Goal: Find specific fact: Find specific fact

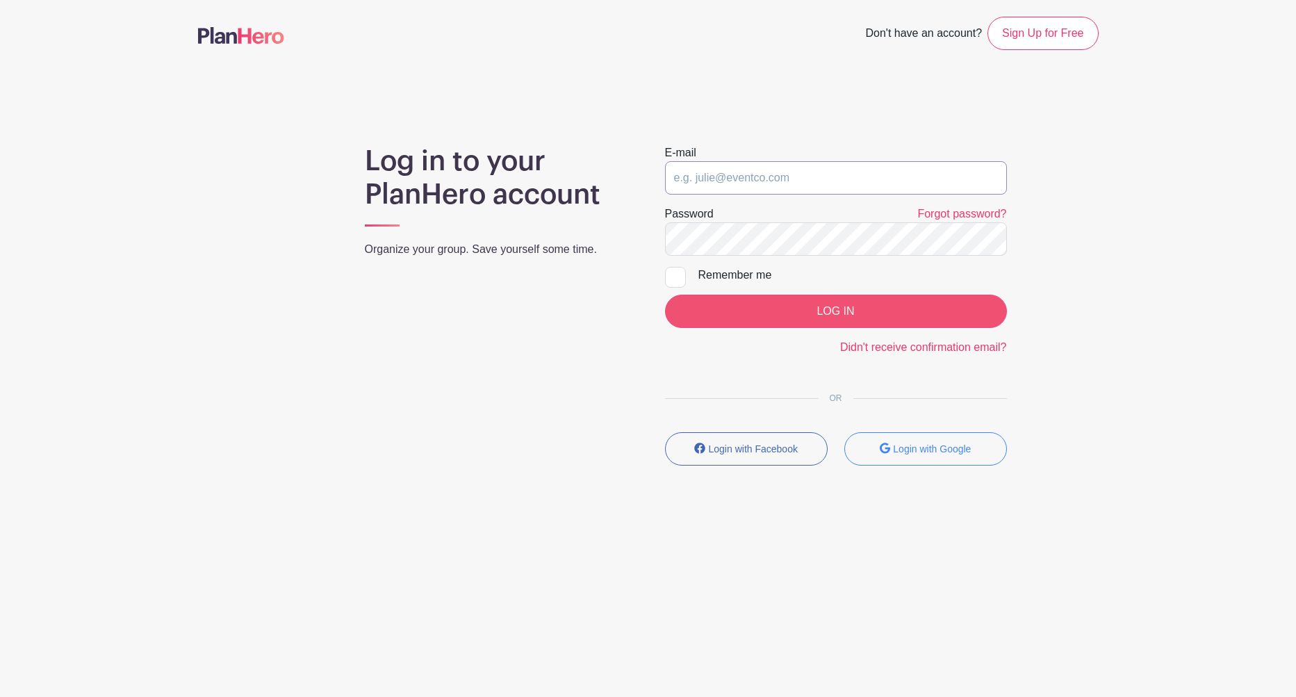
type input "[EMAIL_ADDRESS][DOMAIN_NAME]"
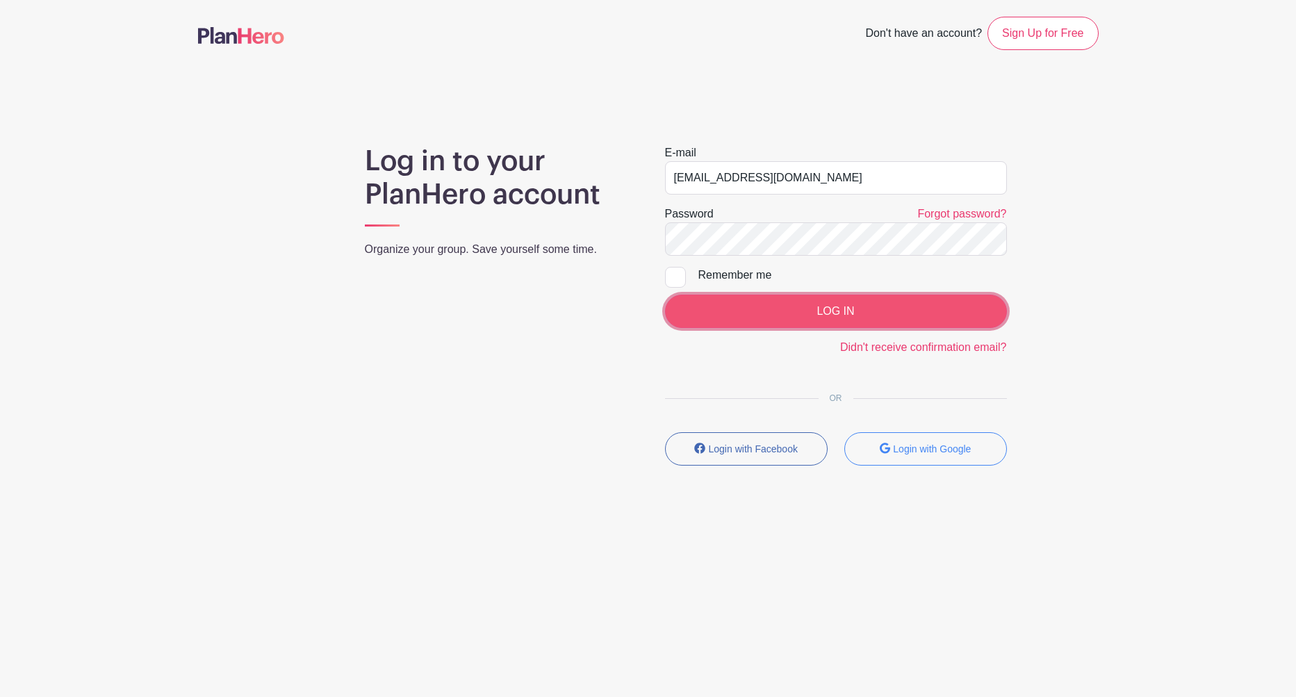
click at [850, 310] on input "LOG IN" at bounding box center [836, 311] width 342 height 33
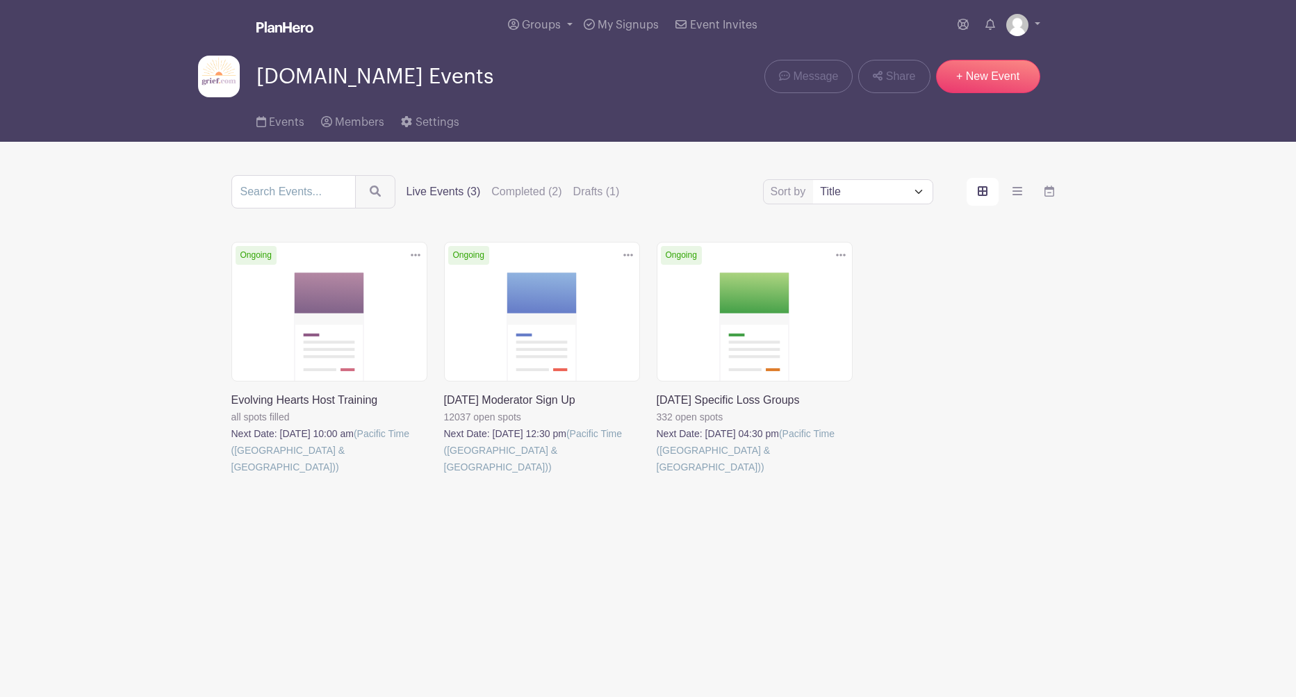
click at [656, 475] on link at bounding box center [656, 475] width 0 height 0
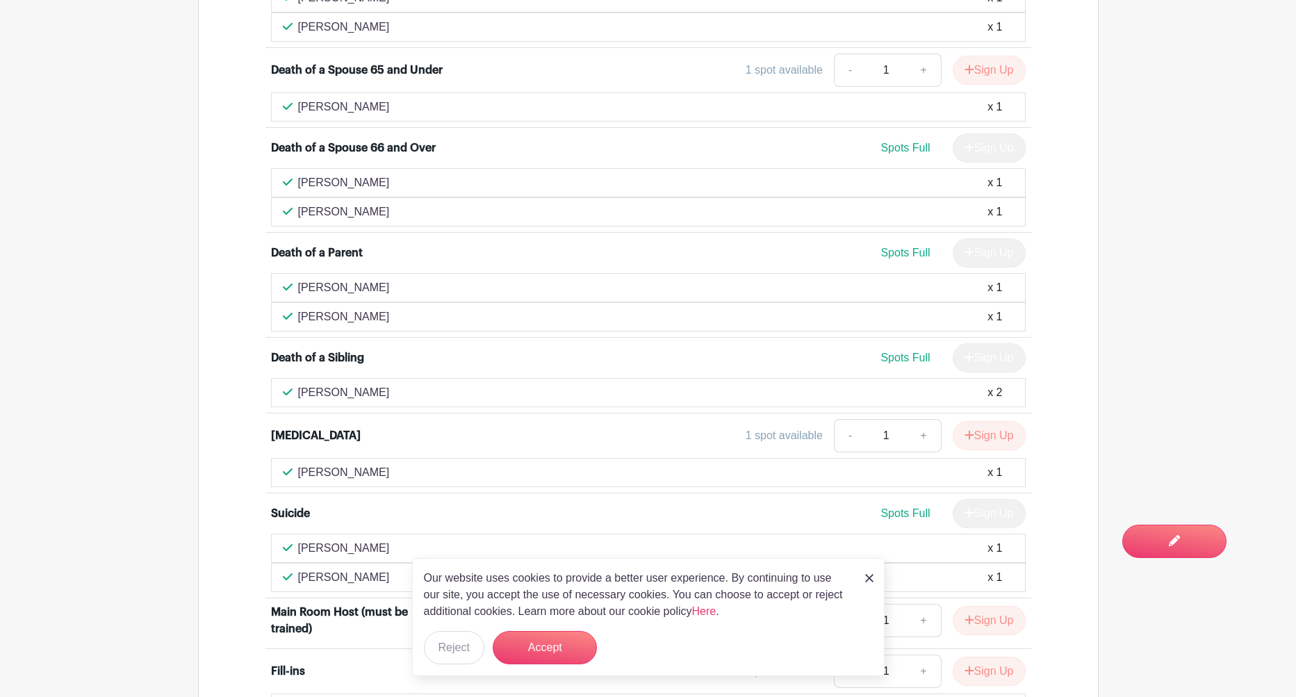
scroll to position [1253, 0]
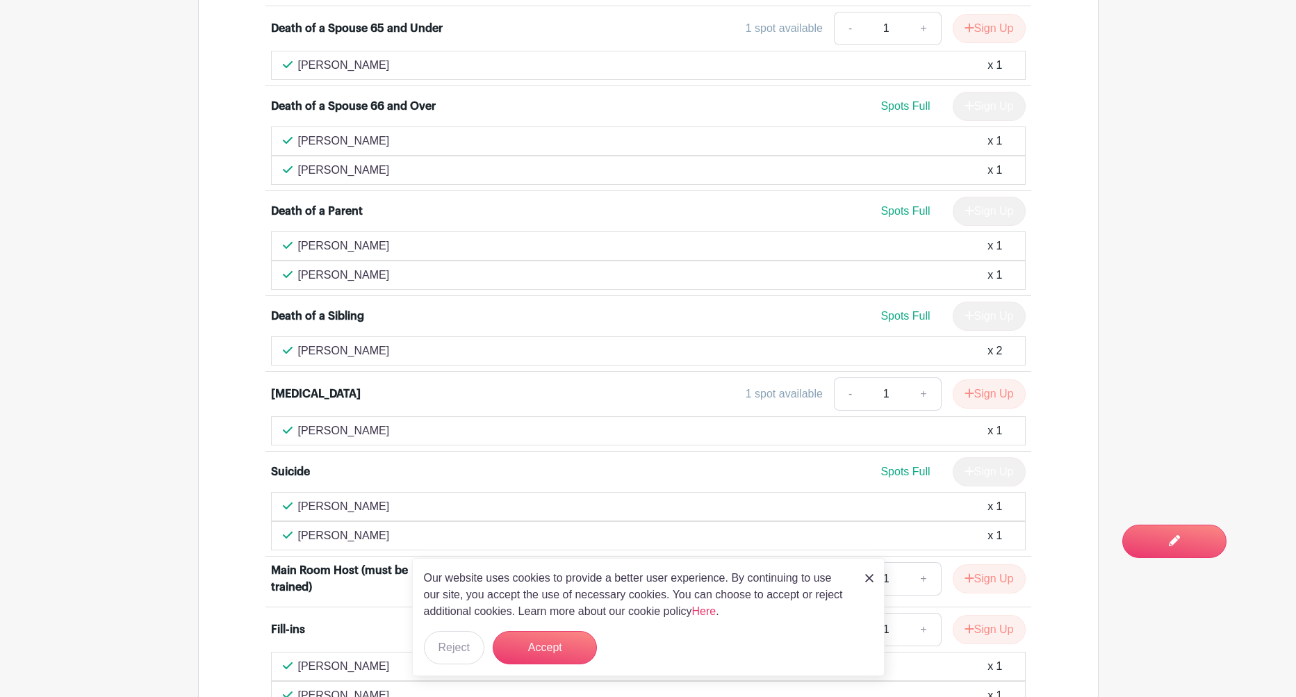
drag, startPoint x: 417, startPoint y: 495, endPoint x: 276, endPoint y: 487, distance: 140.6
click at [276, 521] on div "Jane O'Borski x 1" at bounding box center [648, 535] width 754 height 29
copy p "Jane O'Borski"
drag, startPoint x: 376, startPoint y: 468, endPoint x: 275, endPoint y: 465, distance: 100.8
click at [275, 492] on div "Laura McCoy x 1" at bounding box center [648, 506] width 754 height 29
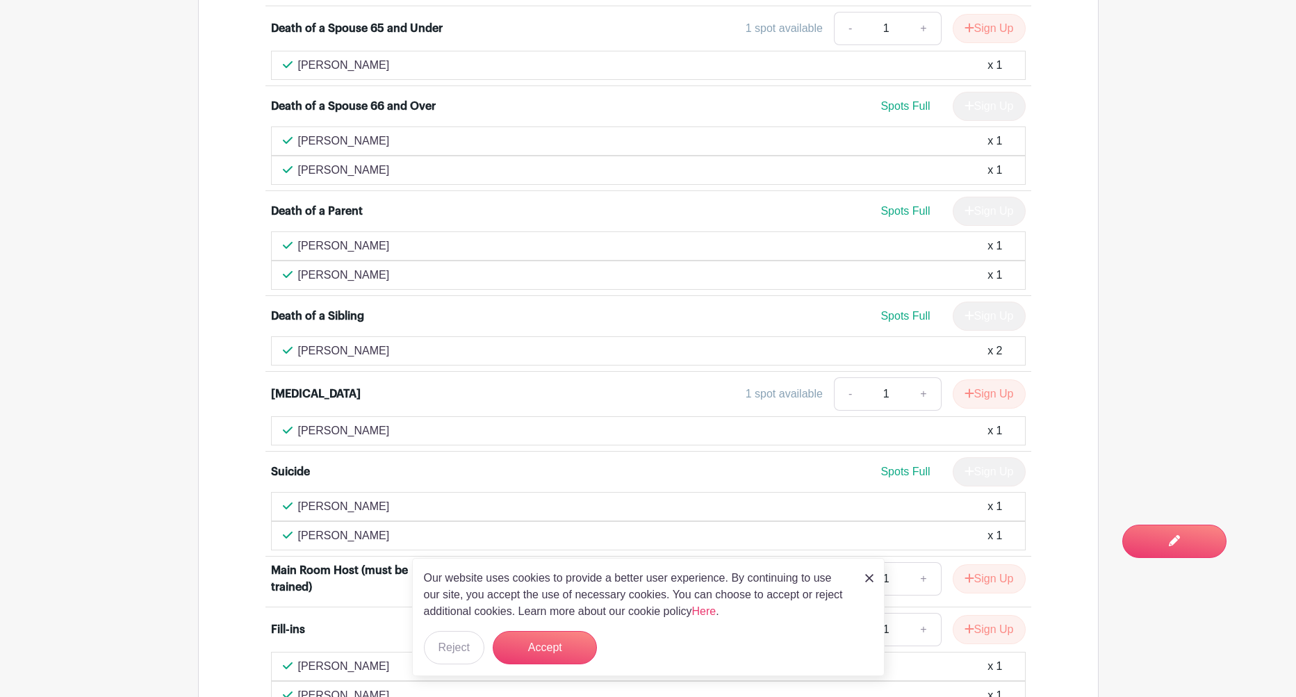
copy p "Laura McCoy"
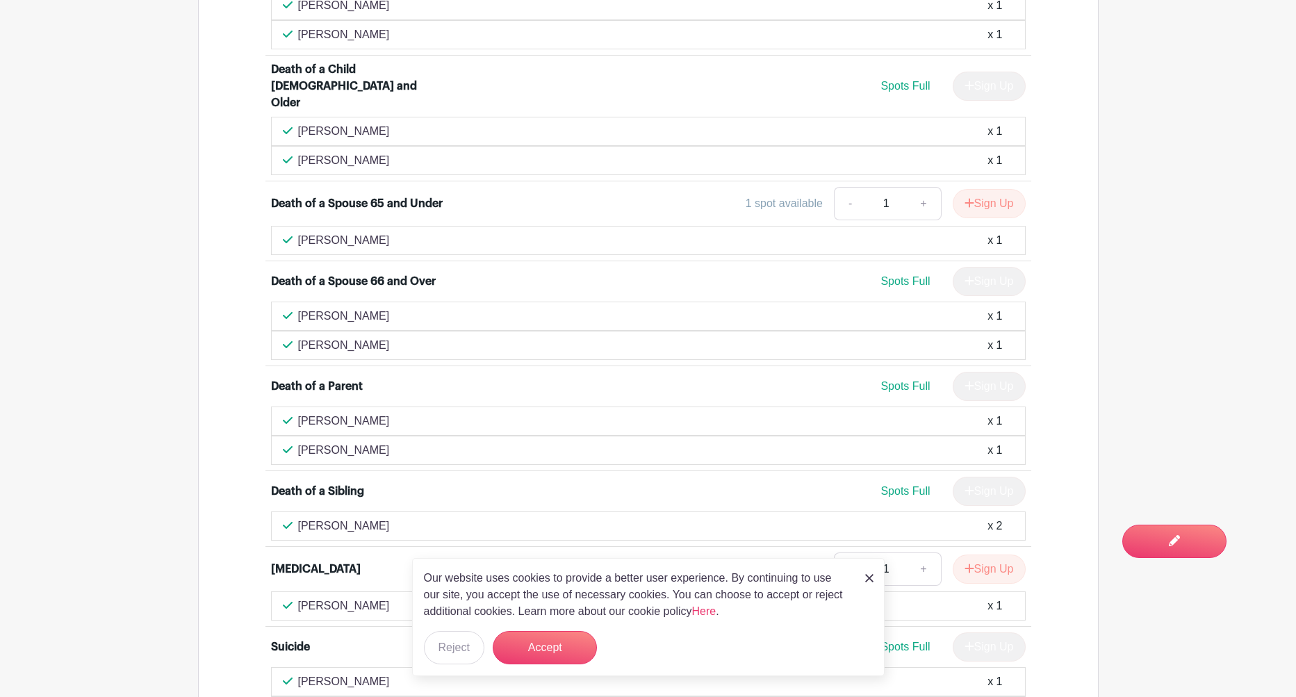
scroll to position [1076, 0]
